Goal: Task Accomplishment & Management: Manage account settings

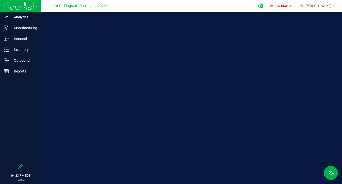
click at [263, 6] on icon at bounding box center [260, 6] width 5 height 5
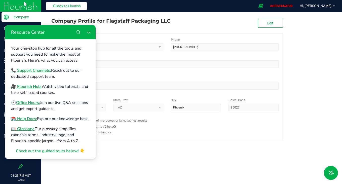
click at [68, 5] on span "Back to Flourish" at bounding box center [68, 6] width 25 height 4
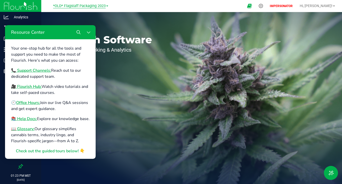
click at [76, 5] on span "*OLD* Flagstaff Packaging 2023" at bounding box center [79, 6] width 53 height 5
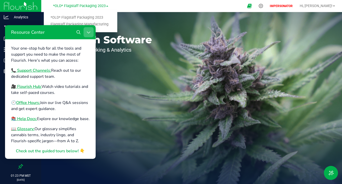
click at [89, 30] on icon "Close Resource Center" at bounding box center [88, 32] width 4 height 4
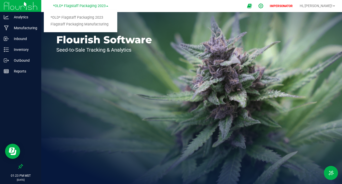
click at [263, 5] on icon at bounding box center [260, 5] width 5 height 5
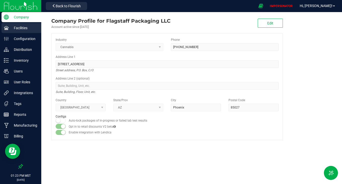
click at [21, 25] on div "Facilities" at bounding box center [22, 28] width 40 height 10
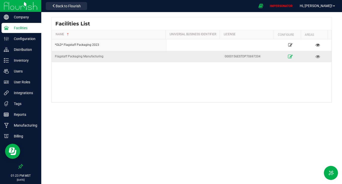
click at [288, 55] on icon at bounding box center [290, 57] width 5 height 4
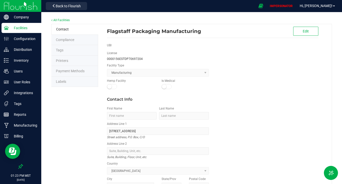
click at [71, 82] on li "Labels" at bounding box center [74, 81] width 47 height 11
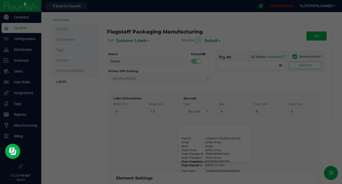
type input "2.25"
type input "1.25"
type input "20"
type input "5"
type input "Customer"
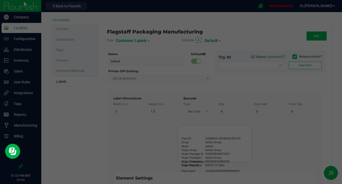
type input "15"
type input "5"
type input "Firstname Lastname"
type input "Product"
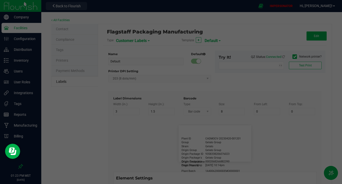
type input "15"
type input "5"
type input "10"
type input "GSC Oil Tincture"
type input "Qty"
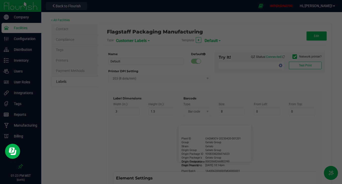
type input "5"
type input "15"
type input "3 ea"
type input "Physician"
type input "15"
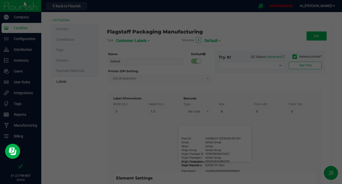
type input "5"
type input "Docfirst Doclast, MD."
type input "Order Date"
type input "15"
type input "5"
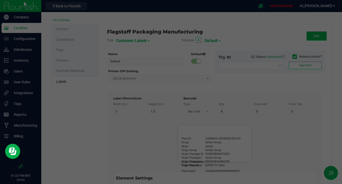
type input "25"
type input "4/20/2019 1:17 pm"
type input "Package ID"
type input "15"
type input "5"
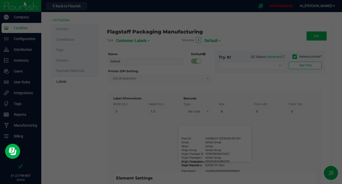
type input "10"
type input "CADMODS-20230420-096"
type input "Lot Number"
type input "15"
type input "5"
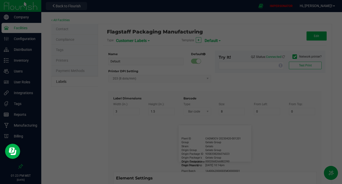
type input "10"
type input "LOTPXGDP-0912"
type input "Warning"
type input "15"
type input "5"
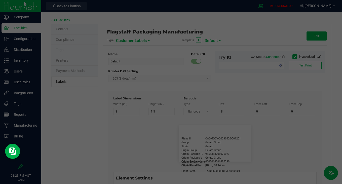
type input "30"
type input "Type Warning Here"
type input "Brand"
type input "15"
type input "5"
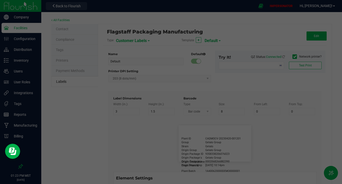
type input "30"
type input "Cannabis Co."
type input "NDC Number"
type input "15"
type input "5"
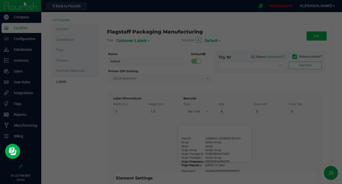
type input "30"
type input "0777-3105-02"
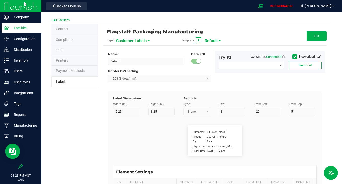
click at [138, 41] on span "Customer Labels" at bounding box center [131, 40] width 31 height 9
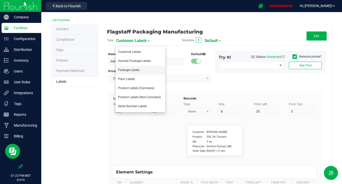
click at [132, 69] on span "Package Labels" at bounding box center [128, 70] width 21 height 4
type input "4"
type input "3"
type input "5"
type input "40"
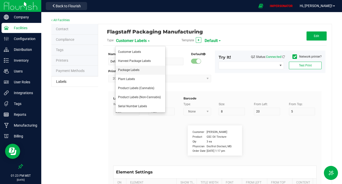
type input "Package ID"
type input "25"
type input "10"
type input "CADMODS-20200420-096"
type input "SKU Name"
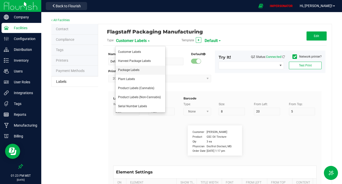
type input "25"
type input "10"
type input "Gelato Pen"
type input "Strain"
type input "25"
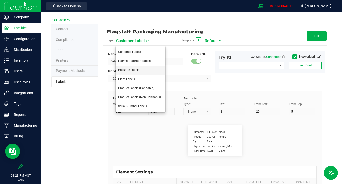
type input "10"
type input "Gelato"
type input "Size"
type input "25"
type input "10"
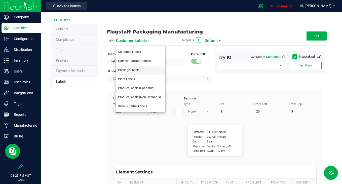
type input "44 ea"
type input "Package Date"
type input "25"
type input "10"
type input "4/20/2019 10:14pm"
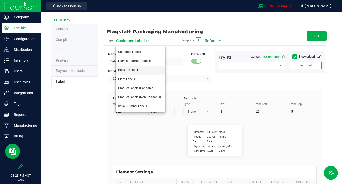
type input "Lot Number"
type input "25"
type input "10"
type input "30"
type input "LOT918234"
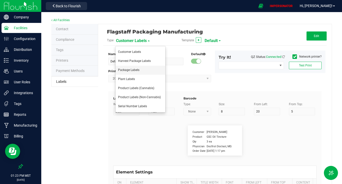
type input "SKU"
type input "25"
type input "10"
type input "30"
type input "42P017"
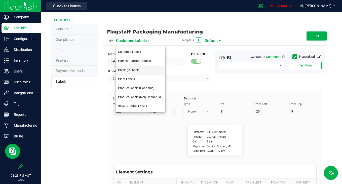
type input "Ref Field 1"
type input "25"
type input "10"
type input "35"
type input "Ref Field 1 Value"
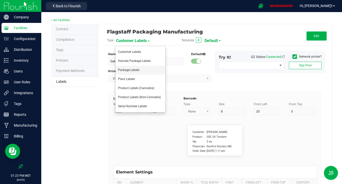
type input "Ref Field 2"
type input "25"
type input "10"
type input "35"
type input "Ref Field 2 Value"
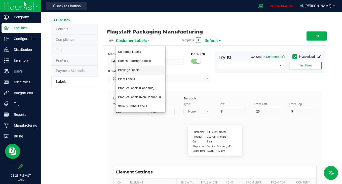
type input "Ref Field 3"
type input "25"
type input "10"
type input "35"
type input "Ref Field 3 Value"
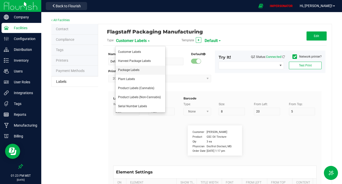
type input "Item Ref Field 1"
type input "25"
type input "10"
type input "35"
type input "Item Ref Field 1 Value"
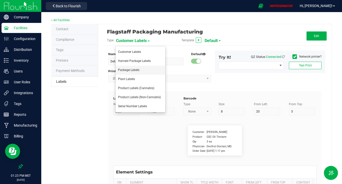
type input "Item Ref Field 2"
type input "25"
type input "10"
type input "35"
type input "Item Ref Field 2 Value"
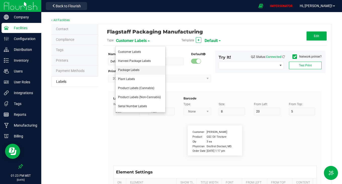
type input "Item Ref Field 3"
type input "25"
type input "10"
type input "35"
type input "Item Ref Field 3 Value"
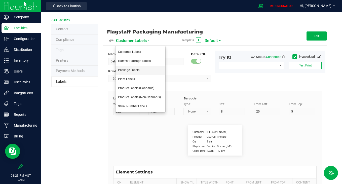
type input "Item Ref Field 4"
type input "25"
type input "10"
type input "35"
type input "Item Ref Field 4 Value"
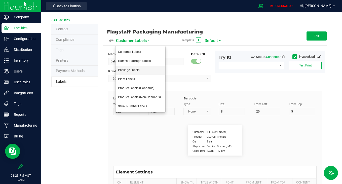
type input "Item Ref Field 5"
type input "25"
type input "10"
type input "35"
type input "Item Ref Field 5 Value"
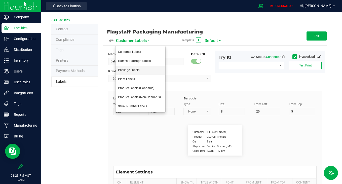
type input "NDC Number"
type input "25"
type input "10"
type input "35"
type input "0777-3105-02"
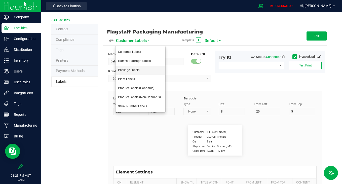
type input "Number of Servings"
type input "25"
type input "10"
type input "35"
type input "4 servings/item"
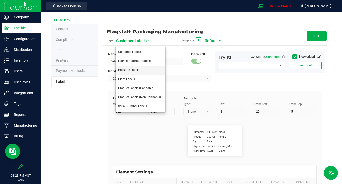
type input "Serving Size"
type input "25"
type input "10"
type input "35"
type input "1 cup"
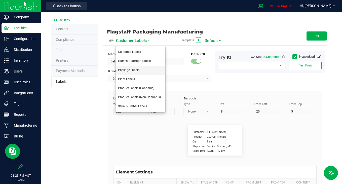
type input "Serving Size (Grams)"
type input "25"
type input "10"
type input "35"
type input "4 g"
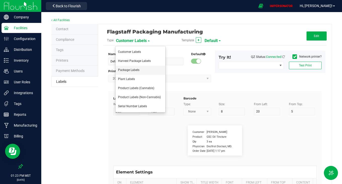
type input "Item Ingredients"
type input "25"
type input "10"
type input "35"
type input "Ingredient one, ingredient two"
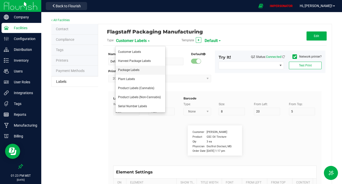
type input "Allergens"
type input "25"
type input "10"
type input "35"
type input "Tree Nuts, Soy, Wheat"
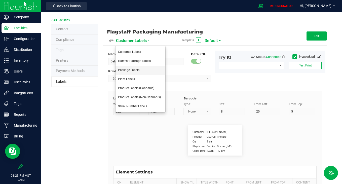
type input "Feel"
type input "25"
type input "10"
type input "35"
type input "Relaxed"
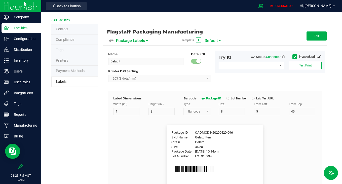
click at [216, 41] on div "Template + Default" at bounding box center [215, 40] width 74 height 9
click at [211, 39] on span "Default" at bounding box center [210, 40] width 13 height 9
click at [60, 1] on div "Back to Flourish" at bounding box center [66, 6] width 45 height 10
click at [64, 8] on button "Back to Flourish" at bounding box center [66, 6] width 41 height 8
